Goal: Task Accomplishment & Management: Manage account settings

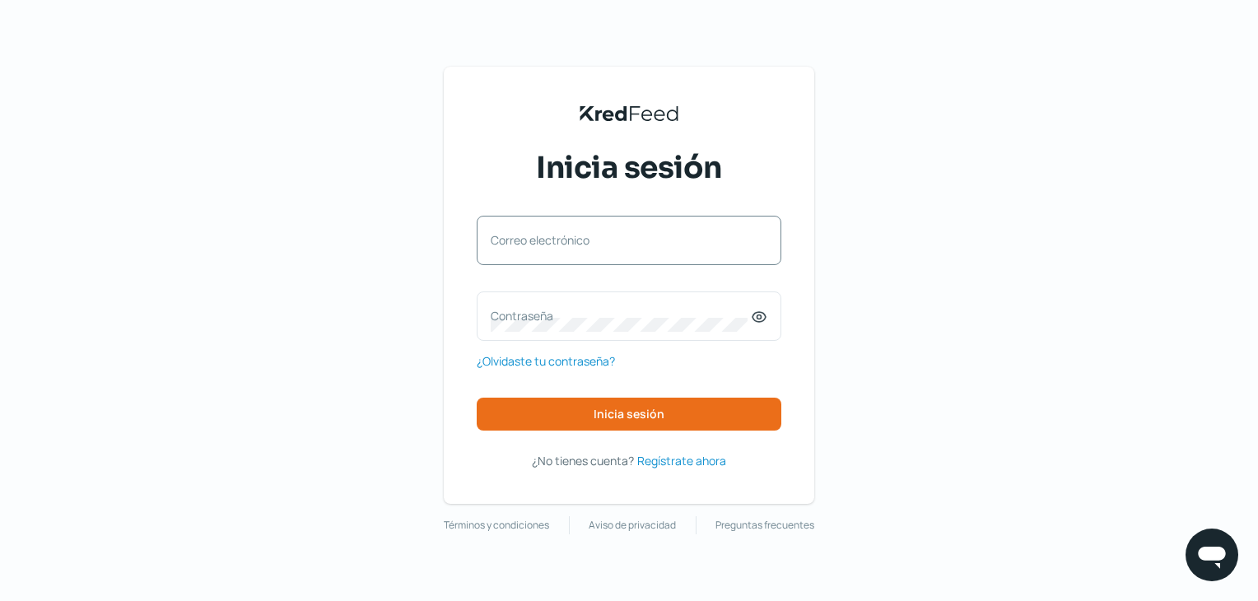
click at [678, 258] on div "Correo electrónico" at bounding box center [629, 240] width 305 height 49
click at [643, 243] on label "Correo electrónico" at bounding box center [621, 240] width 260 height 16
click at [643, 243] on input "Correo electrónico" at bounding box center [629, 248] width 277 height 15
paste input "[EMAIL_ADDRESS][PERSON_NAME][DOMAIN_NAME]"
type input "[EMAIL_ADDRESS][PERSON_NAME][DOMAIN_NAME]"
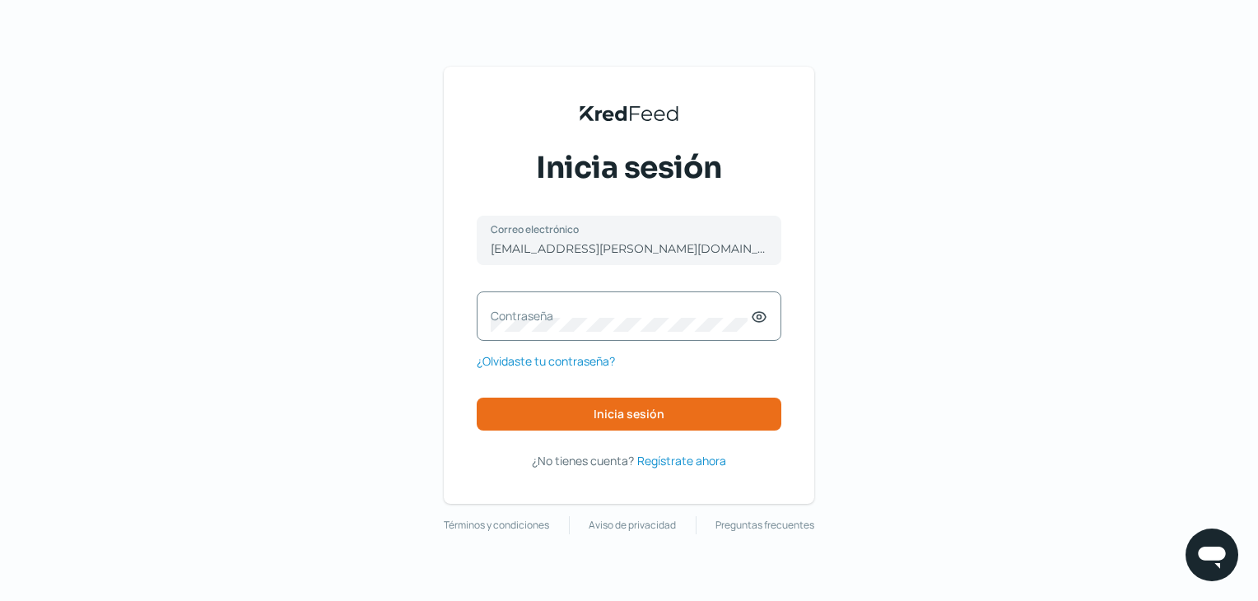
click at [585, 291] on div "Contraseña" at bounding box center [629, 315] width 305 height 49
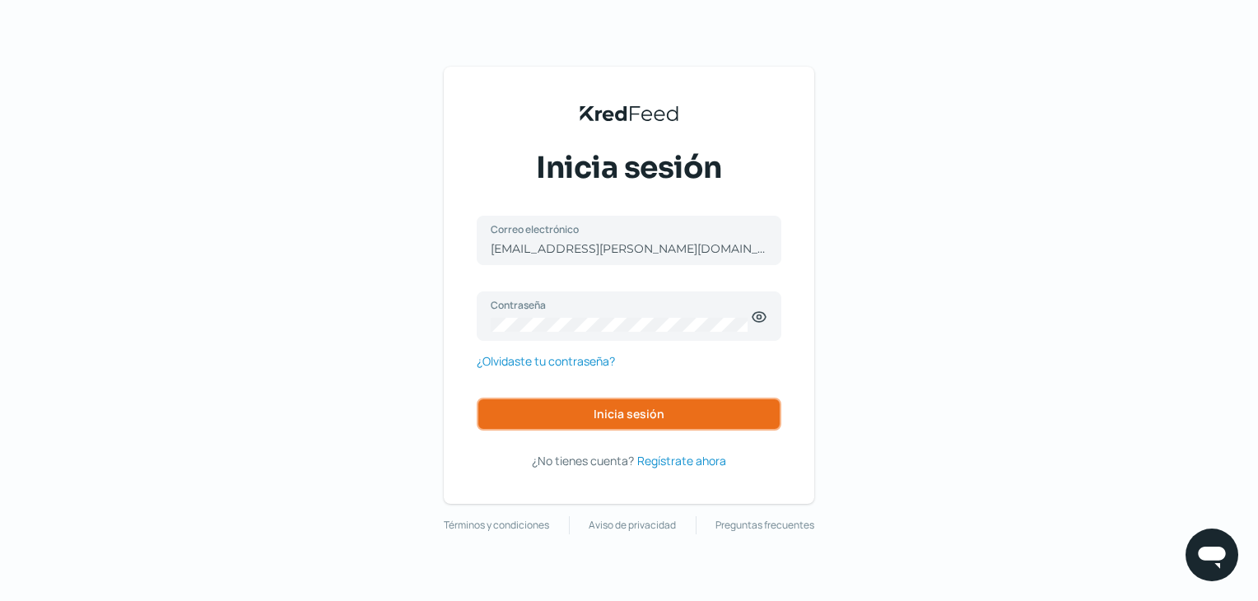
click at [673, 413] on button "Inicia sesión" at bounding box center [629, 414] width 305 height 33
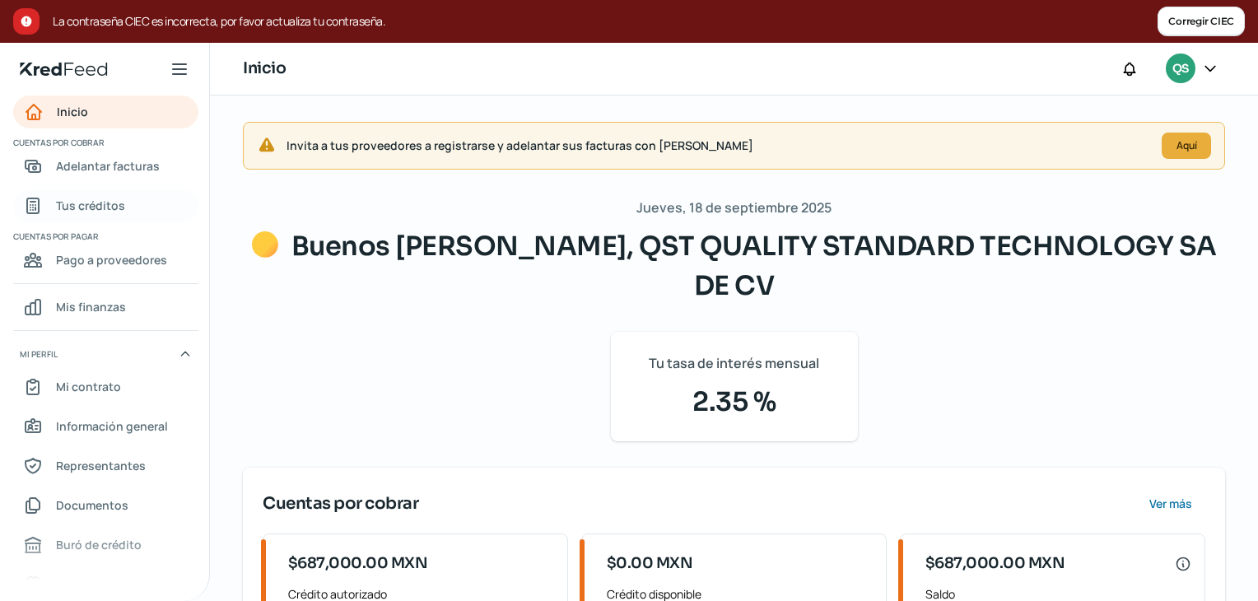
click at [134, 205] on link "Tus créditos" at bounding box center [105, 205] width 185 height 33
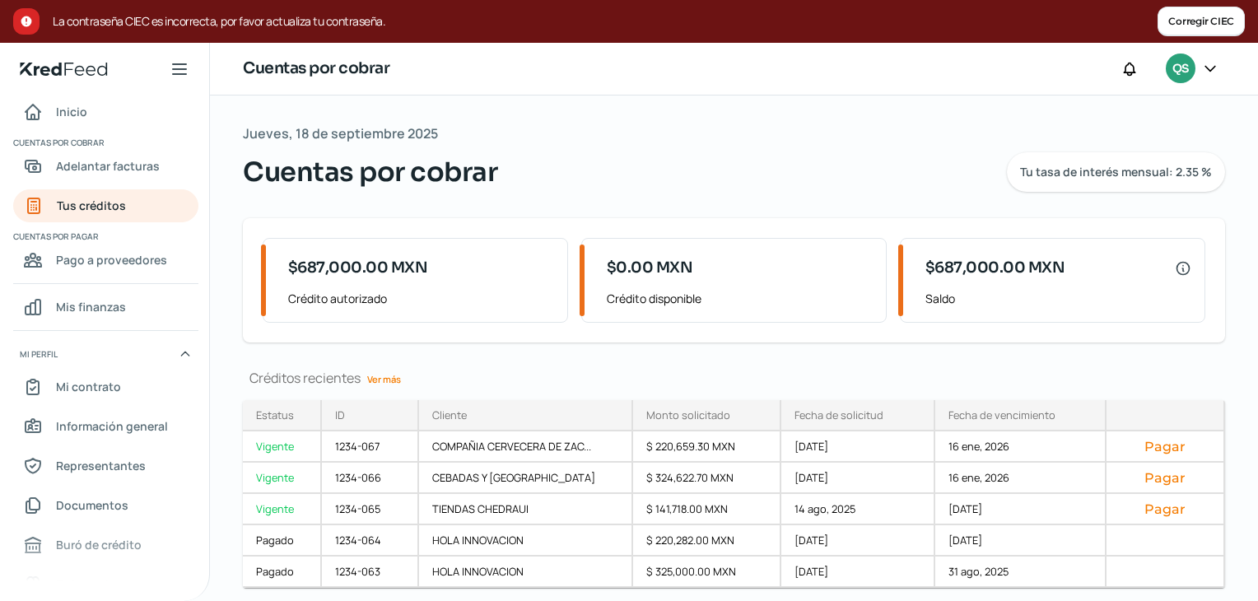
scroll to position [52, 0]
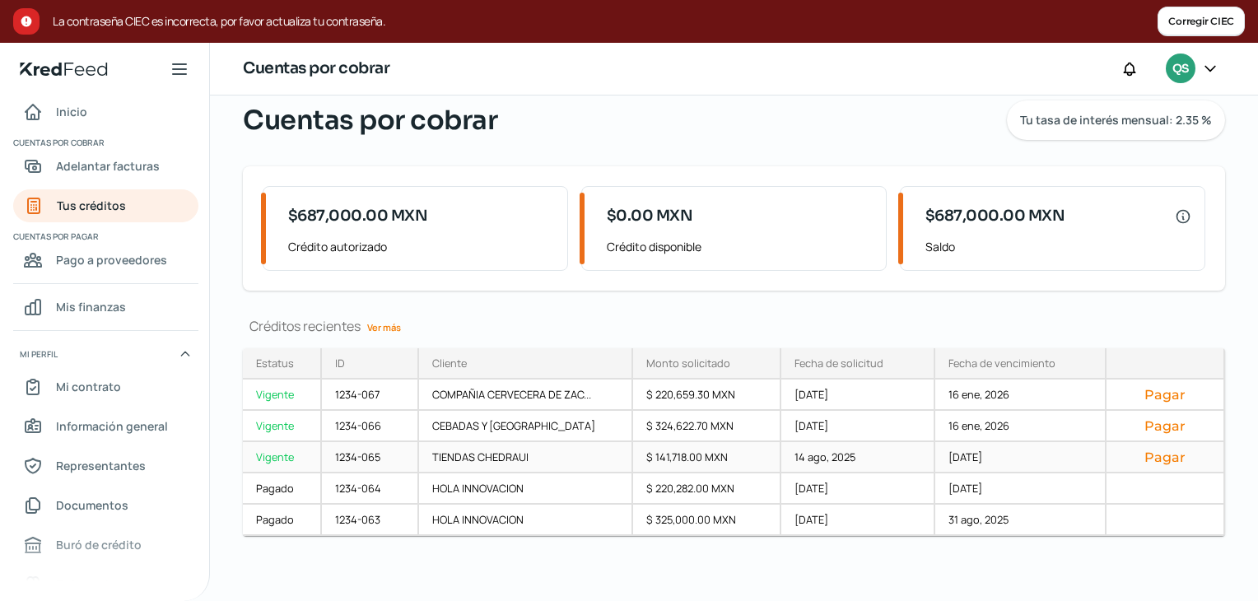
click at [1154, 455] on button "Pagar" at bounding box center [1165, 457] width 91 height 16
